Goal: Task Accomplishment & Management: Manage account settings

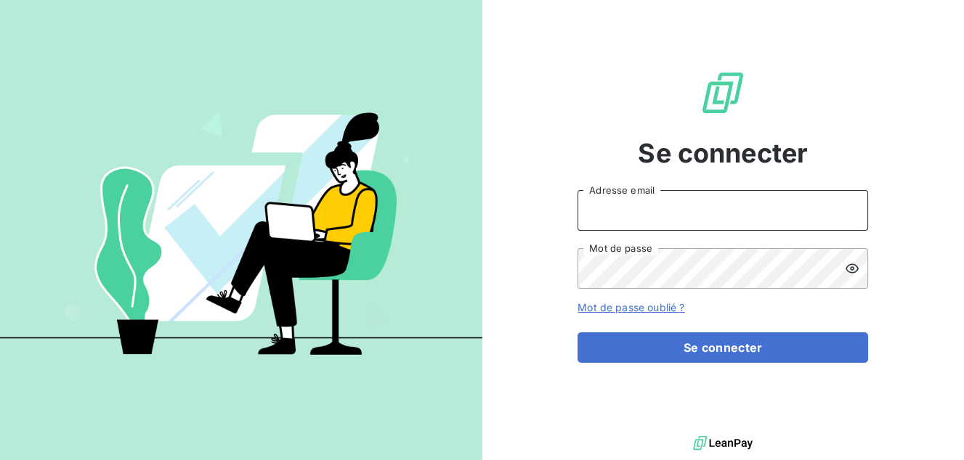
click at [621, 213] on input "Adresse email" at bounding box center [722, 210] width 291 height 41
type input "[EMAIL_ADDRESS][DOMAIN_NAME]"
click at [577, 333] on button "Se connecter" at bounding box center [722, 348] width 291 height 31
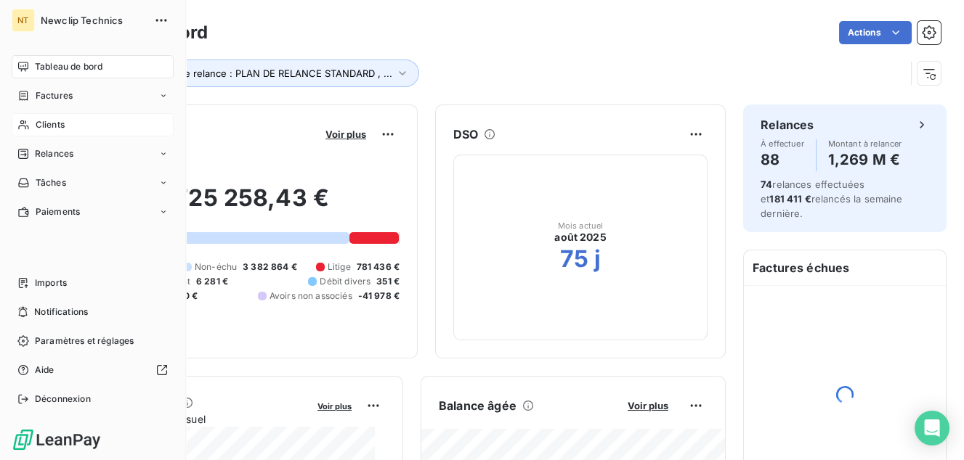
click at [54, 121] on span "Clients" at bounding box center [50, 124] width 29 height 13
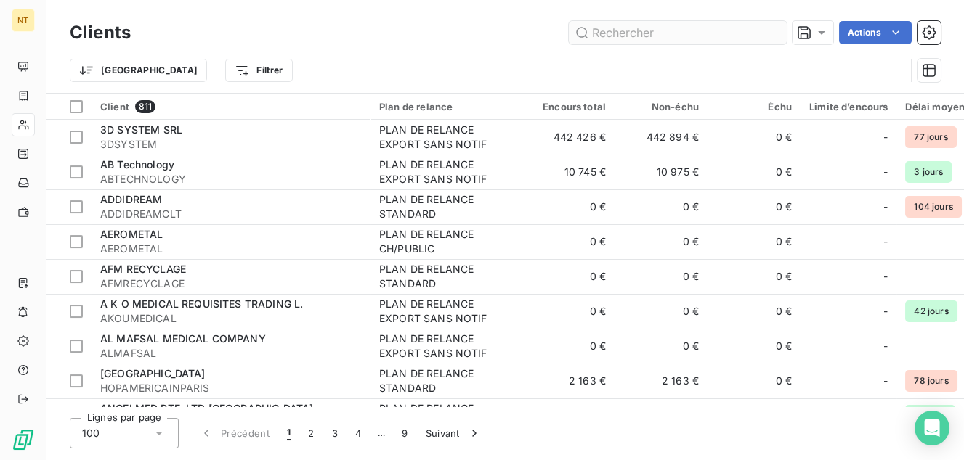
click at [643, 31] on input "text" at bounding box center [678, 32] width 218 height 23
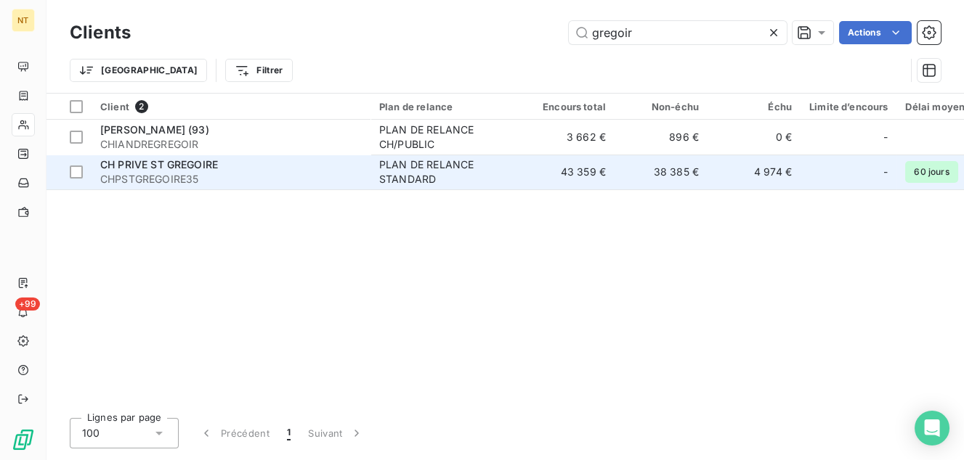
type input "gregoir"
click at [252, 177] on span "CHPSTGREGOIRE35" at bounding box center [230, 179] width 261 height 15
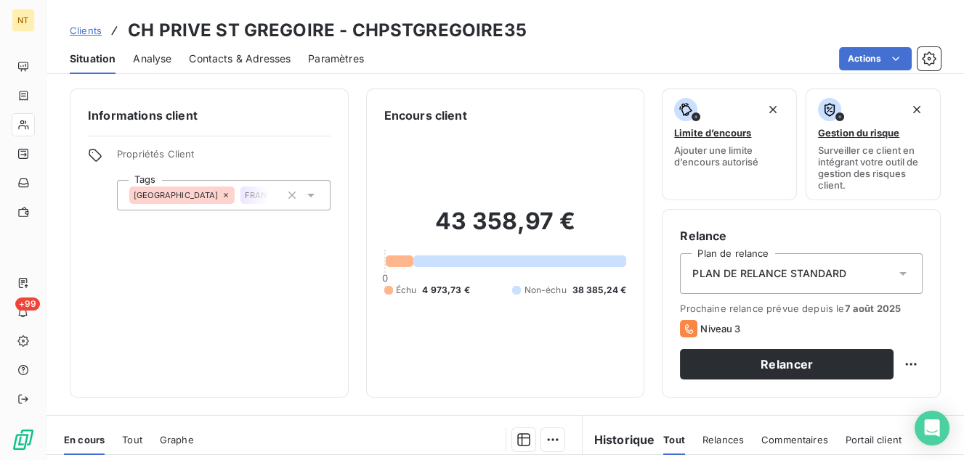
click at [211, 57] on span "Contacts & Adresses" at bounding box center [240, 59] width 102 height 15
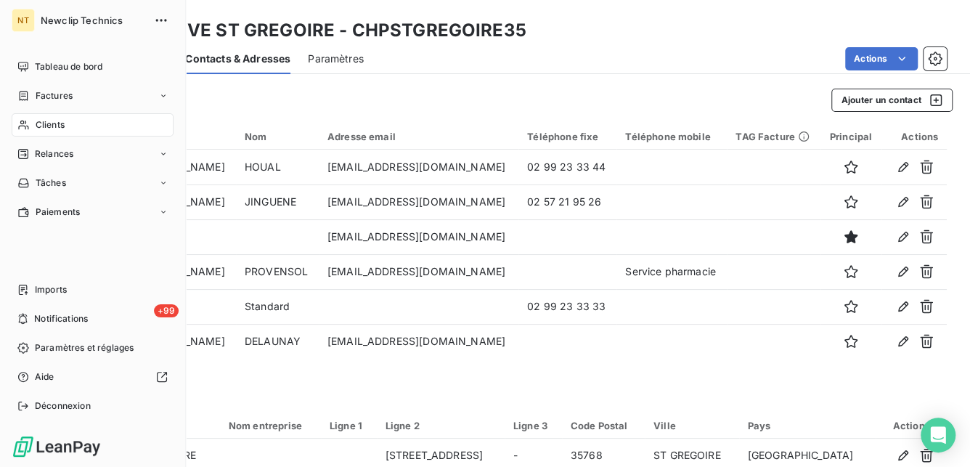
click at [51, 126] on span "Clients" at bounding box center [50, 124] width 29 height 13
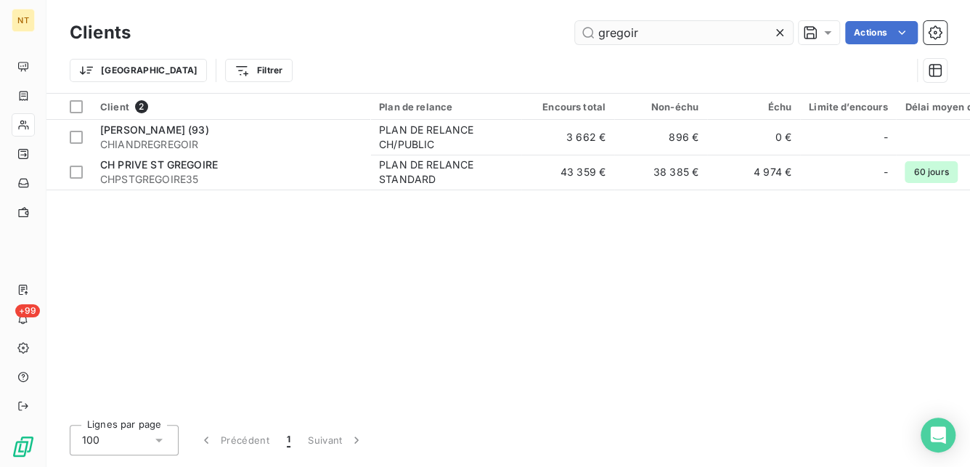
click at [620, 36] on input "gregoir" at bounding box center [684, 32] width 218 height 23
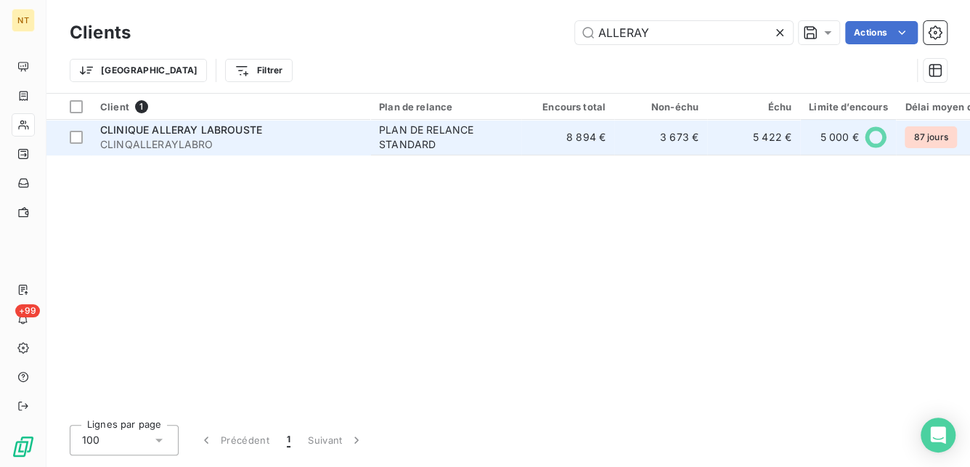
type input "ALLERAY"
click at [536, 137] on td "8 894 €" at bounding box center [567, 137] width 93 height 35
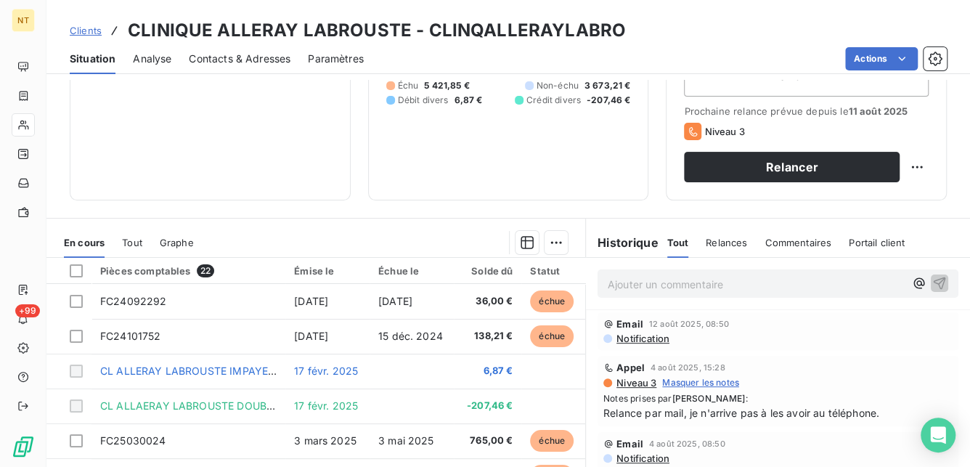
scroll to position [264, 0]
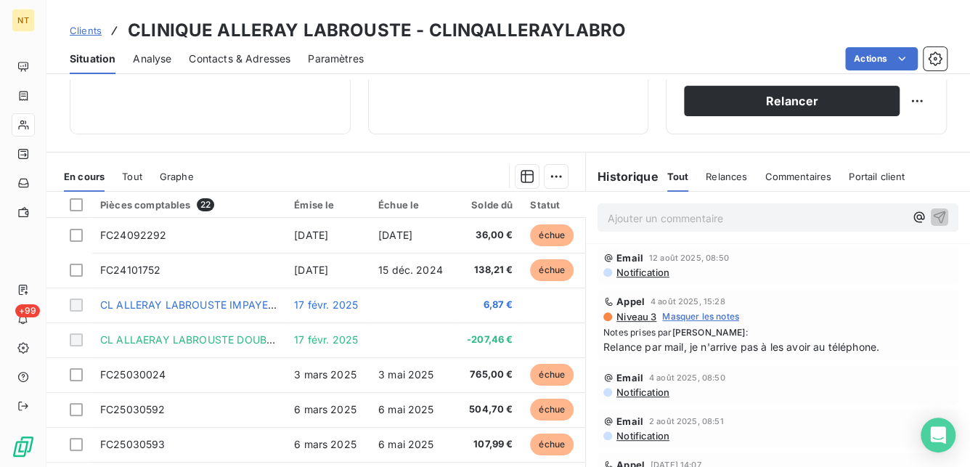
click at [636, 219] on p "Ajouter un commentaire ﻿" at bounding box center [756, 218] width 297 height 18
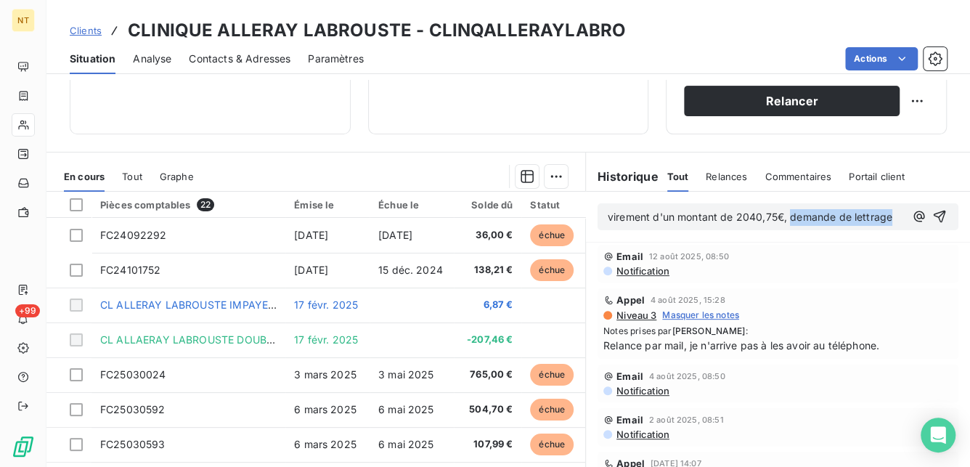
drag, startPoint x: 755, startPoint y: 237, endPoint x: 785, endPoint y: 207, distance: 42.6
click at [785, 209] on p "virement d'un montant de 2040,75€, demande de lettrage" at bounding box center [756, 217] width 297 height 17
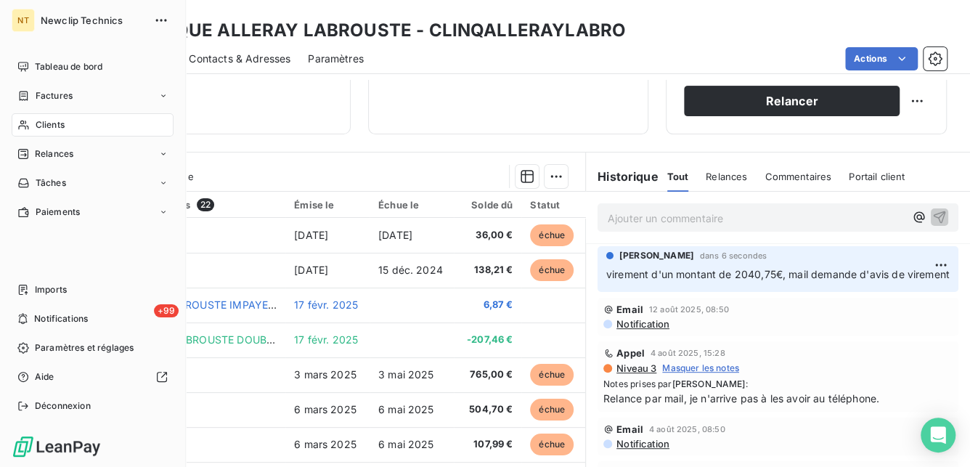
click at [26, 126] on icon at bounding box center [23, 125] width 10 height 9
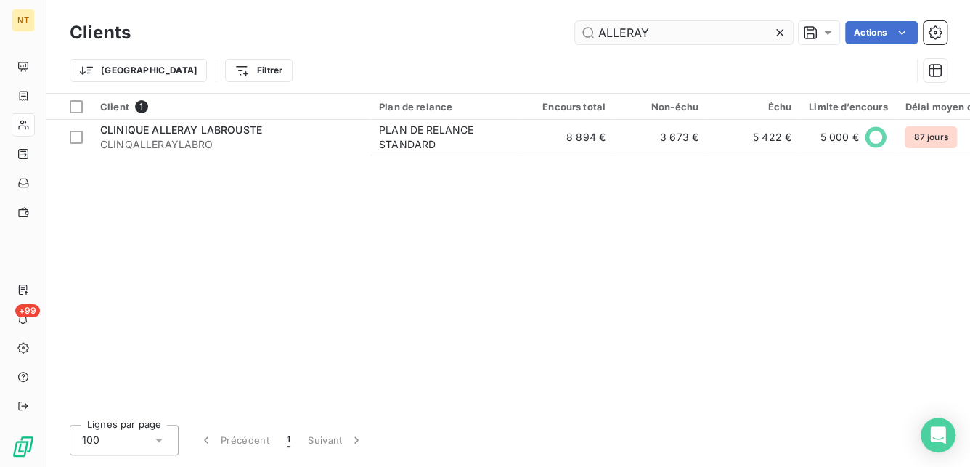
click at [666, 31] on input "ALLERAY" at bounding box center [684, 32] width 218 height 23
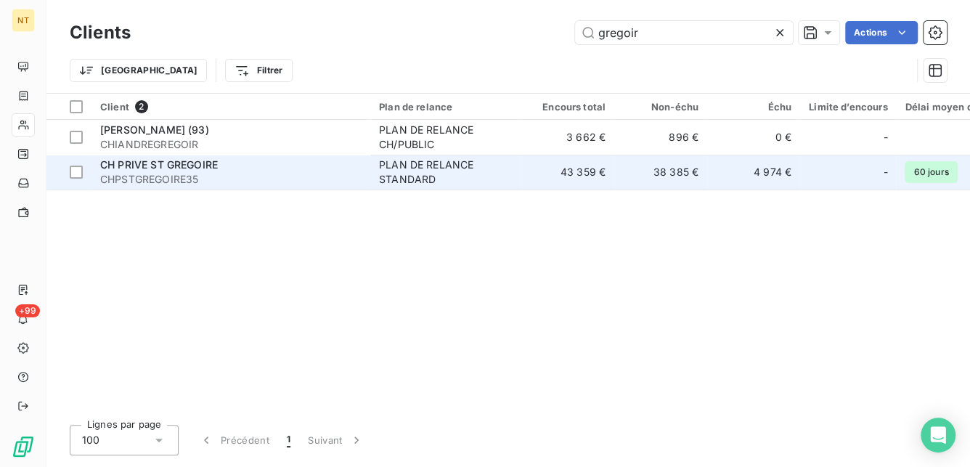
type input "gregoir"
click at [362, 179] on td "CH PRIVE ST GREGOIRE CHPSTGREGOIRE35" at bounding box center [231, 172] width 279 height 35
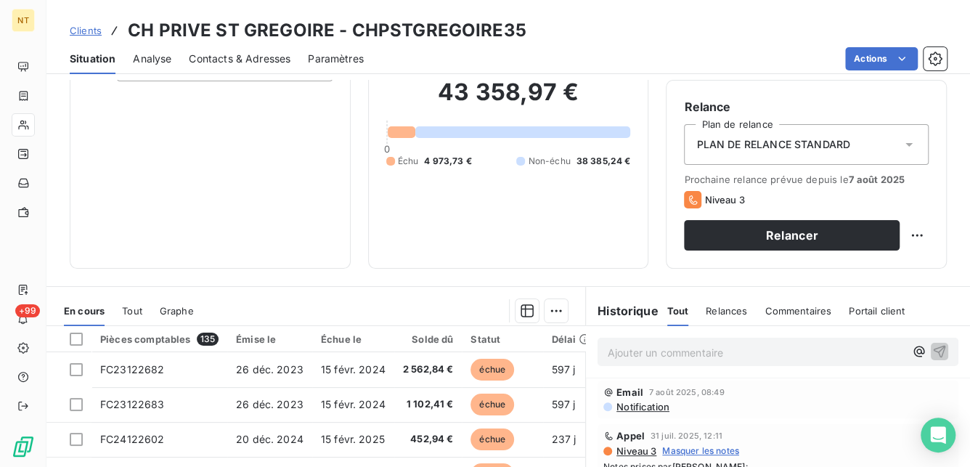
scroll to position [131, 0]
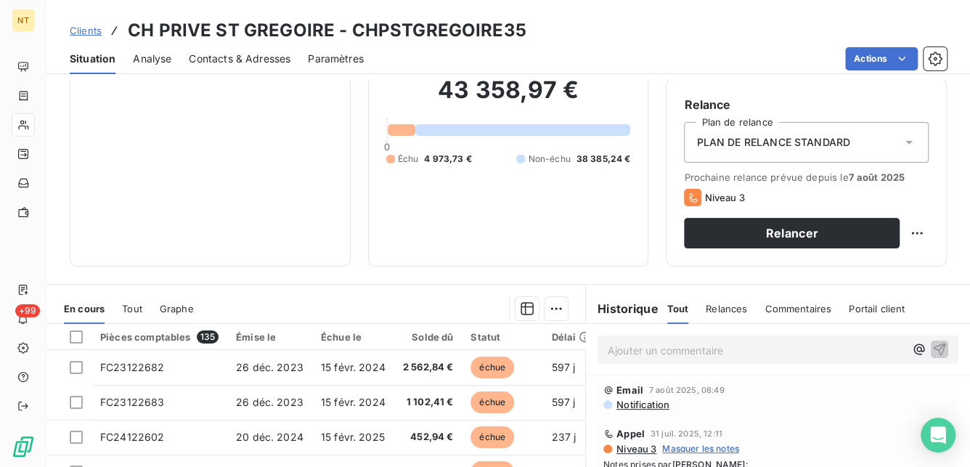
click at [622, 353] on p "Ajouter un commentaire ﻿" at bounding box center [756, 350] width 297 height 18
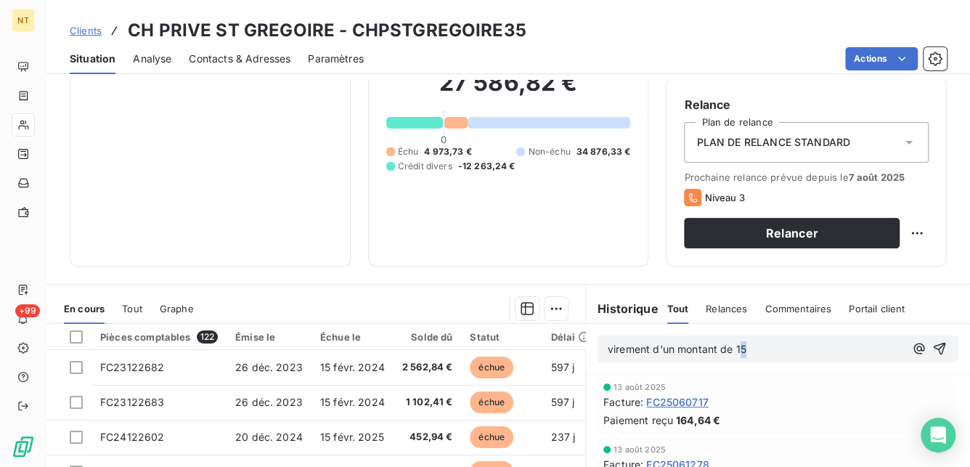
click at [737, 345] on p "virement d'un montant de 15" at bounding box center [756, 349] width 297 height 17
